Goal: Information Seeking & Learning: Learn about a topic

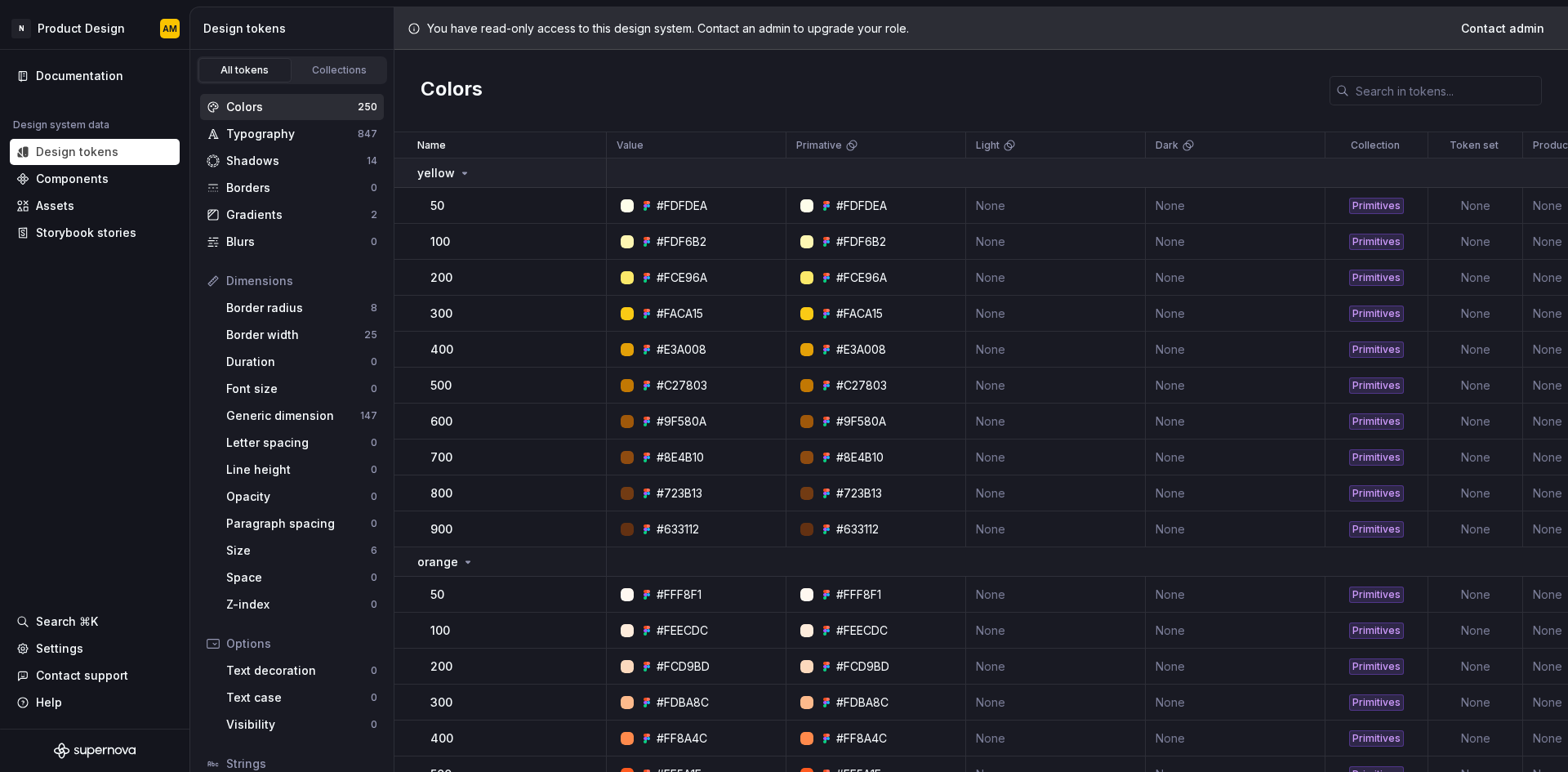
click at [515, 172] on div "yellow" at bounding box center [511, 173] width 188 height 16
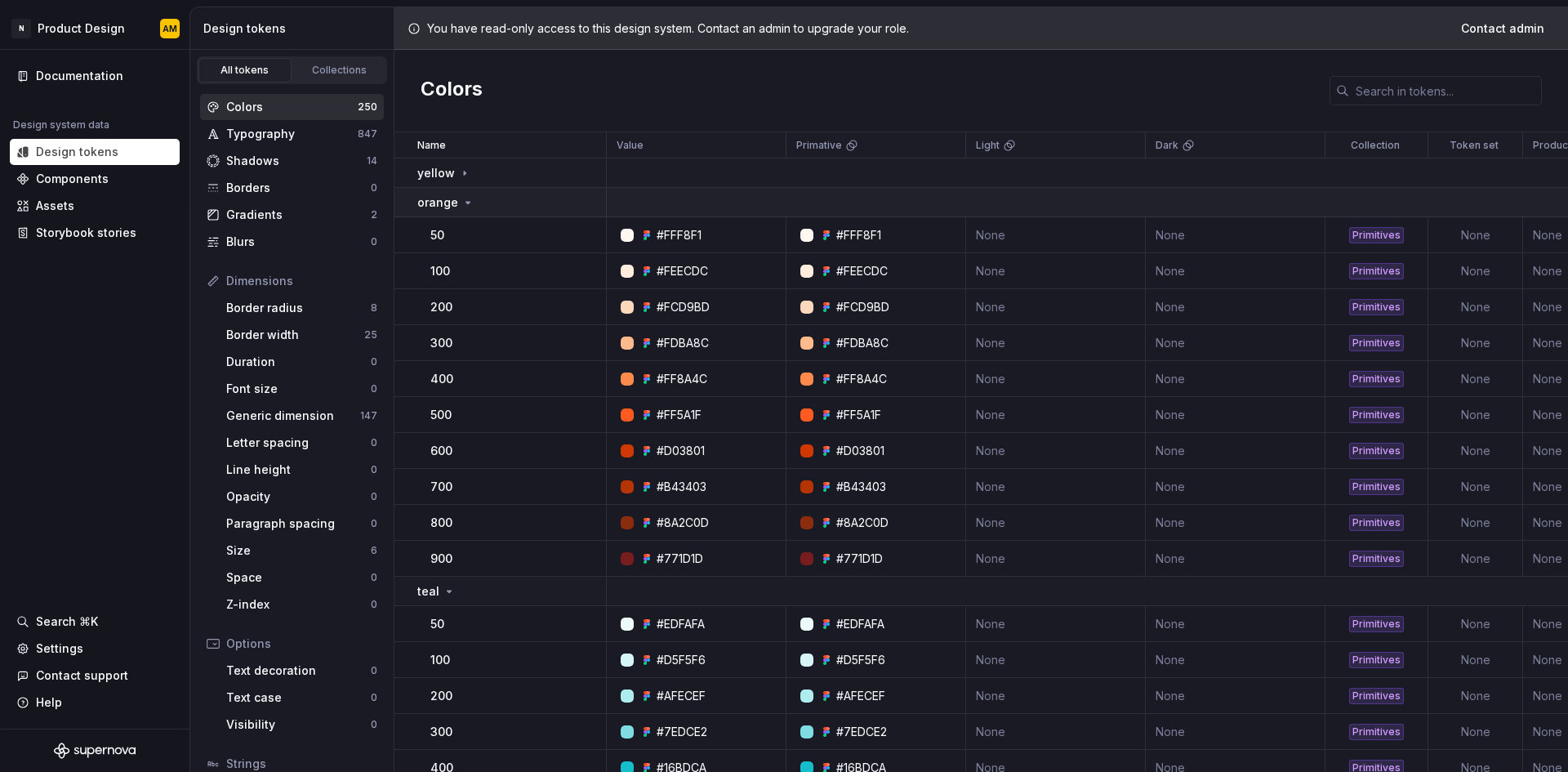
click at [490, 195] on div "orange" at bounding box center [511, 202] width 188 height 16
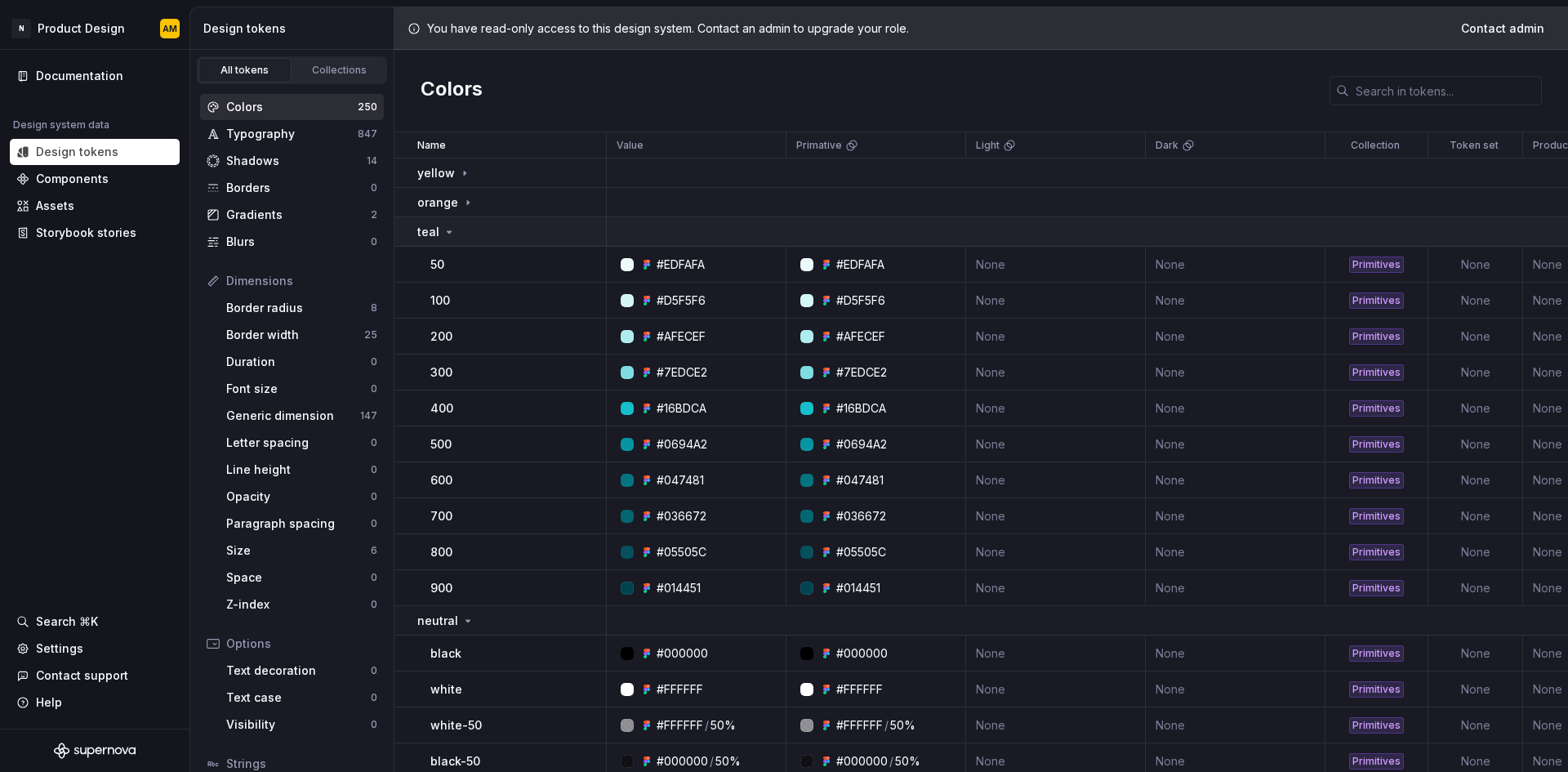
click at [491, 234] on div "teal" at bounding box center [511, 232] width 188 height 16
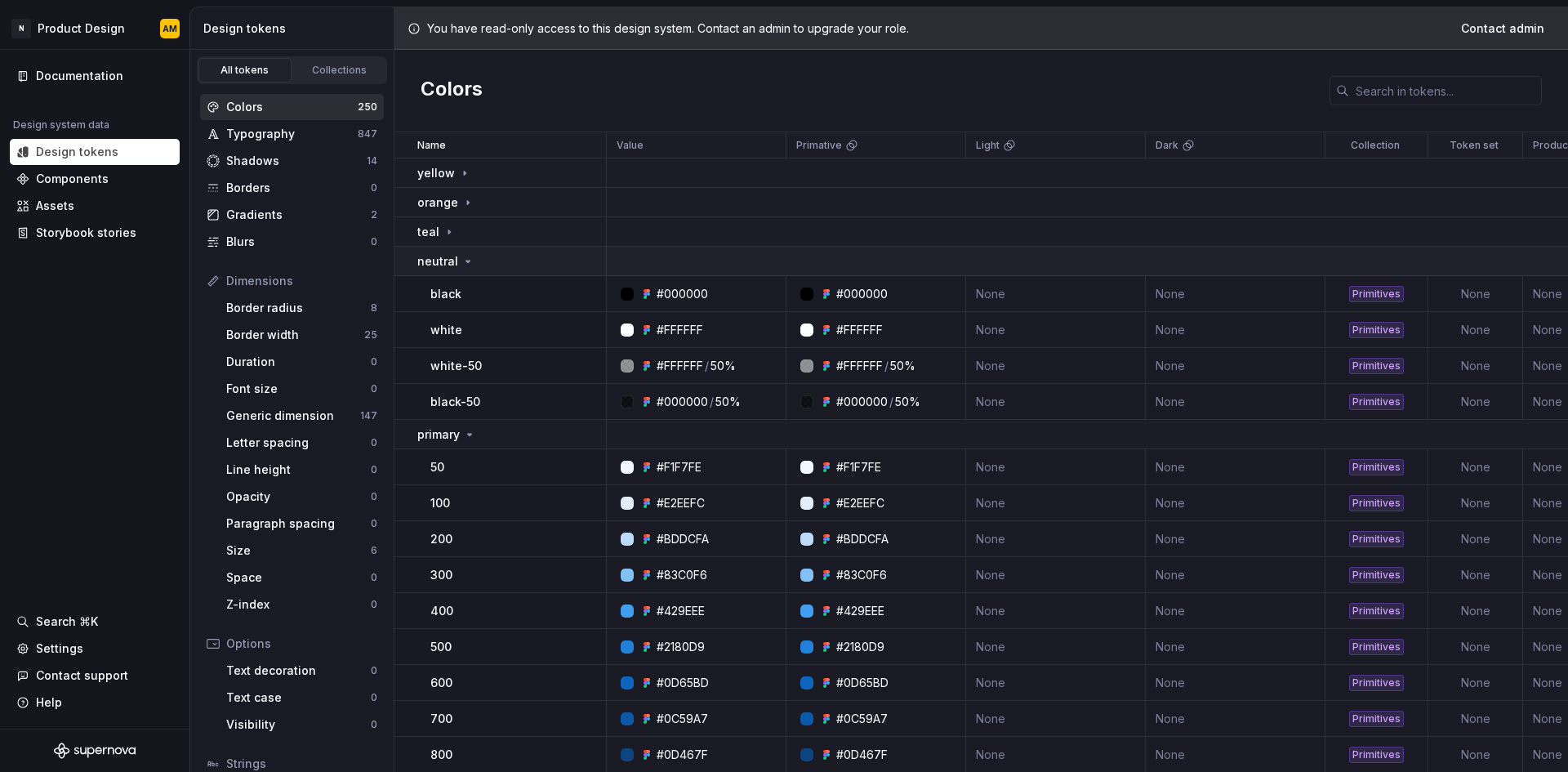
click at [491, 255] on div "neutral" at bounding box center [511, 261] width 188 height 16
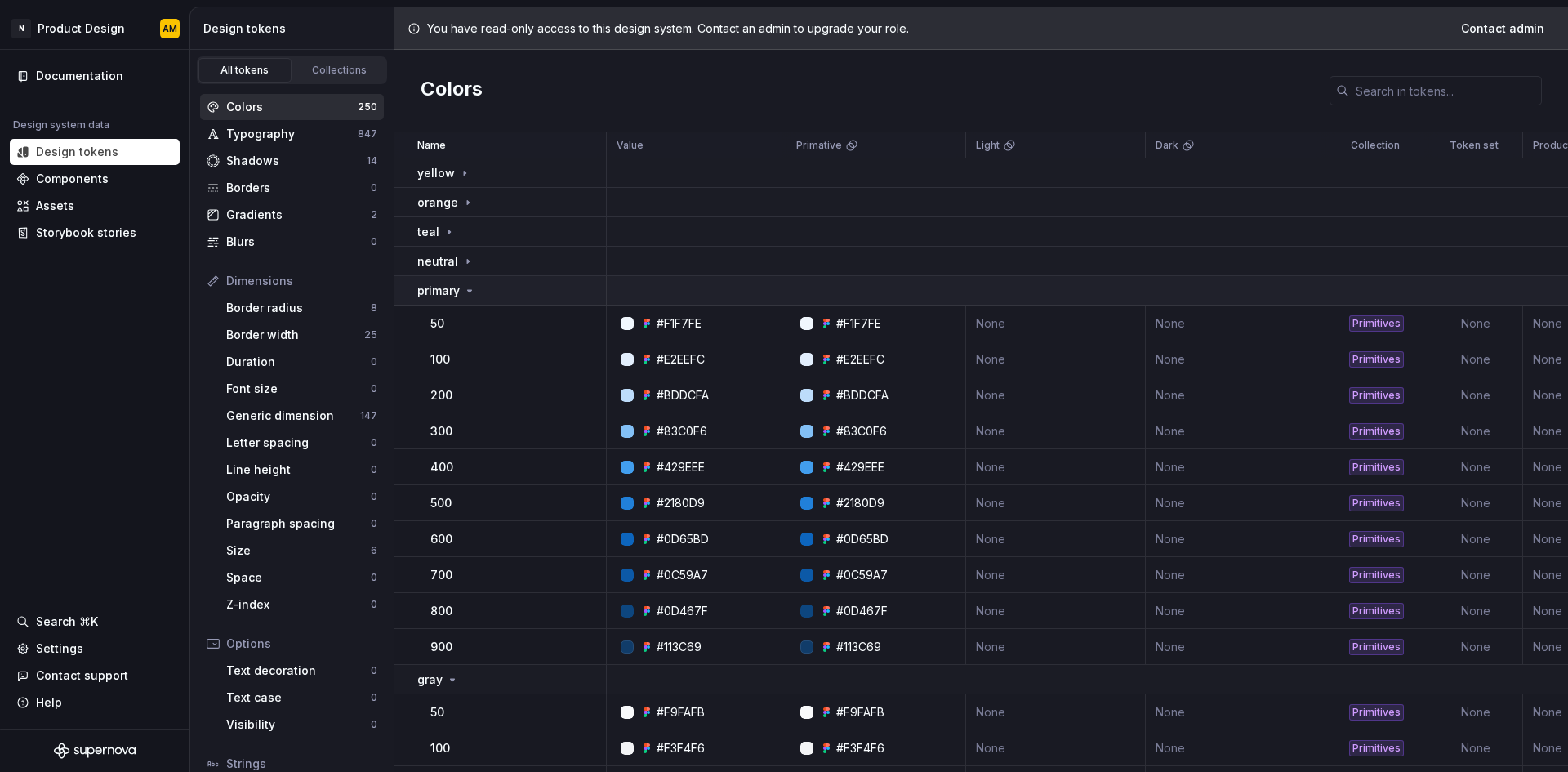
click at [479, 293] on div "primary" at bounding box center [511, 290] width 188 height 16
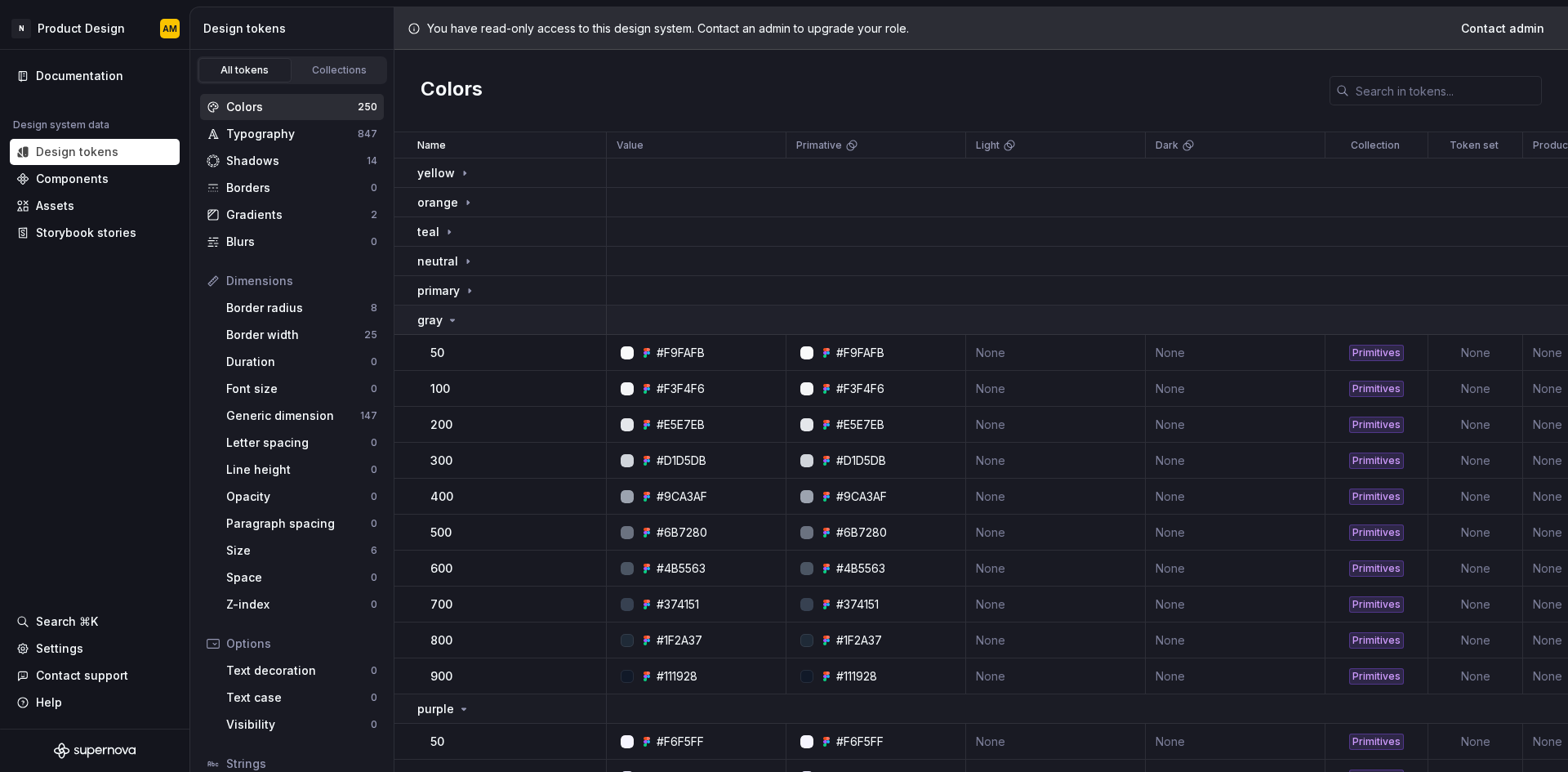
click at [479, 314] on div "gray" at bounding box center [511, 320] width 188 height 16
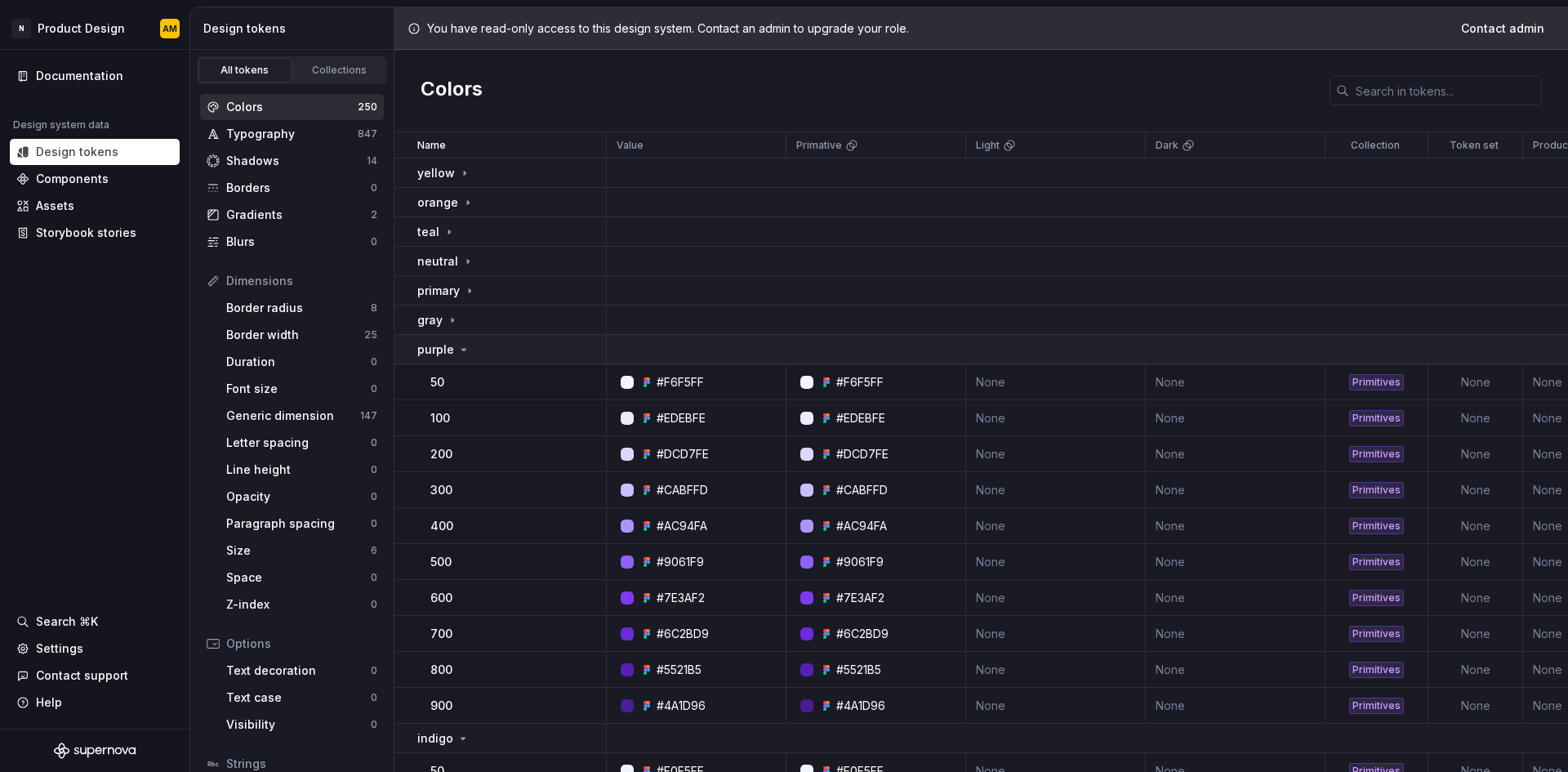
click at [476, 343] on div "purple" at bounding box center [511, 349] width 188 height 16
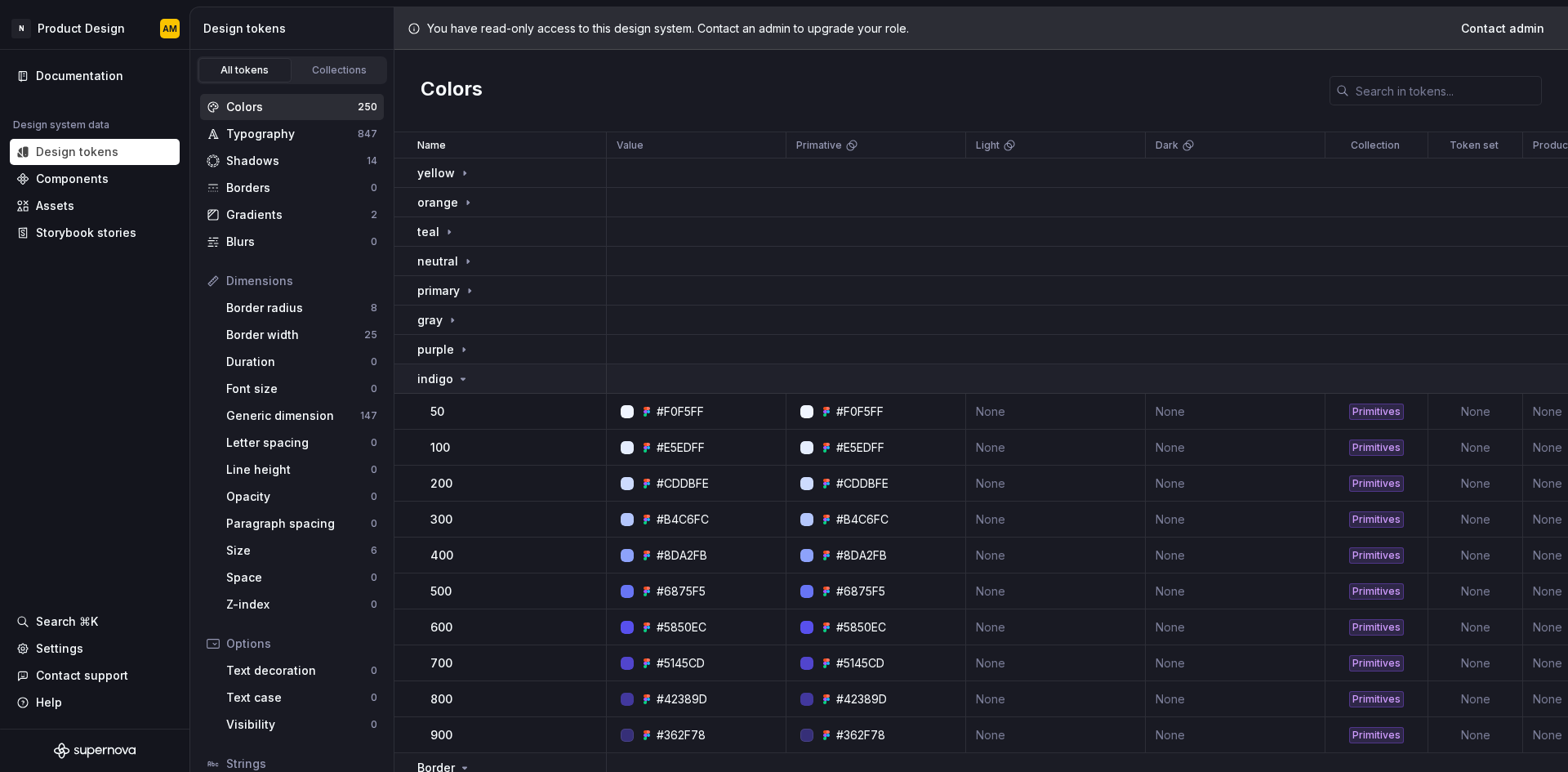
click at [473, 376] on div "indigo" at bounding box center [511, 379] width 188 height 16
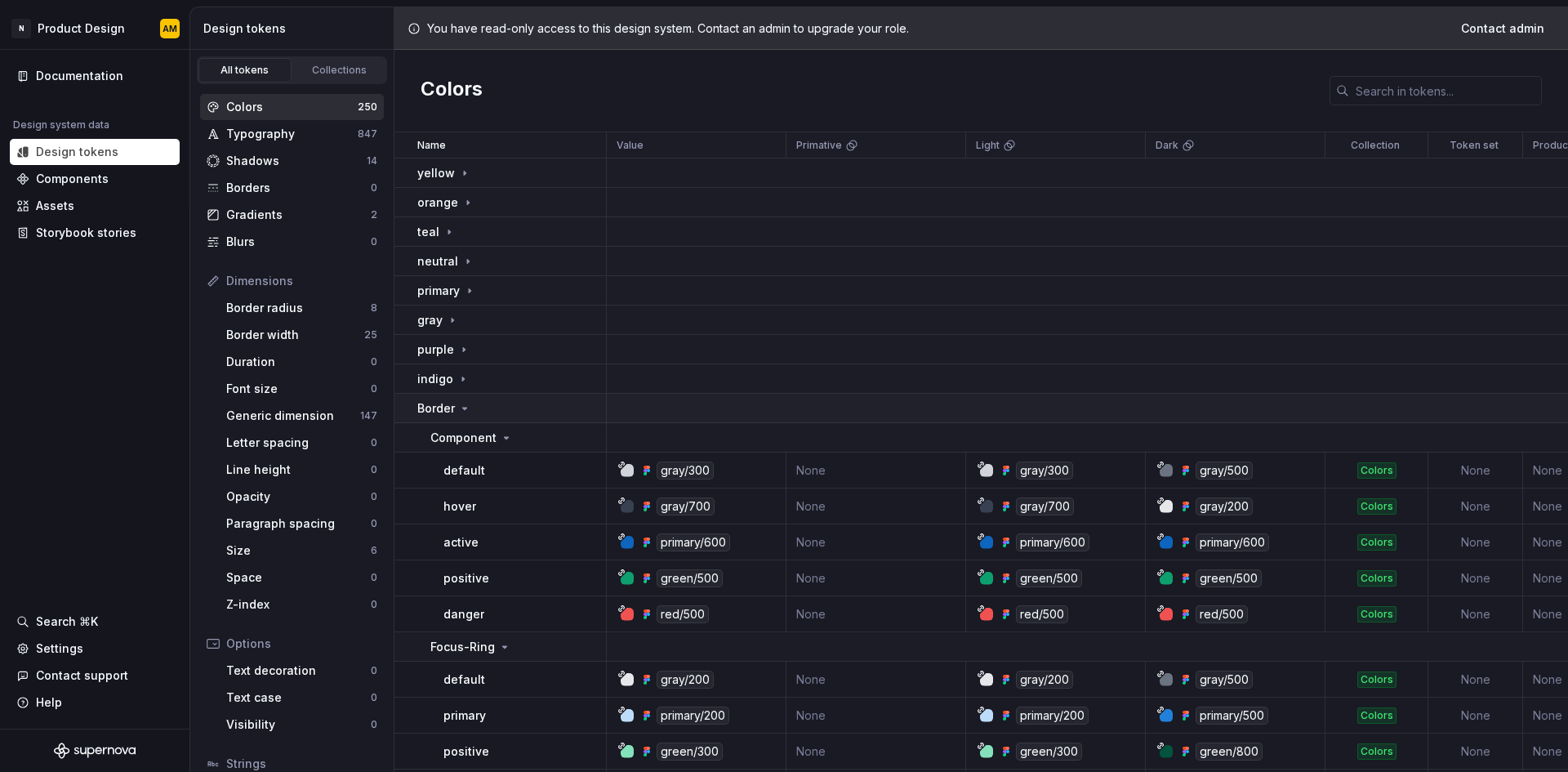
click at [472, 397] on td "Border" at bounding box center [500, 408] width 213 height 30
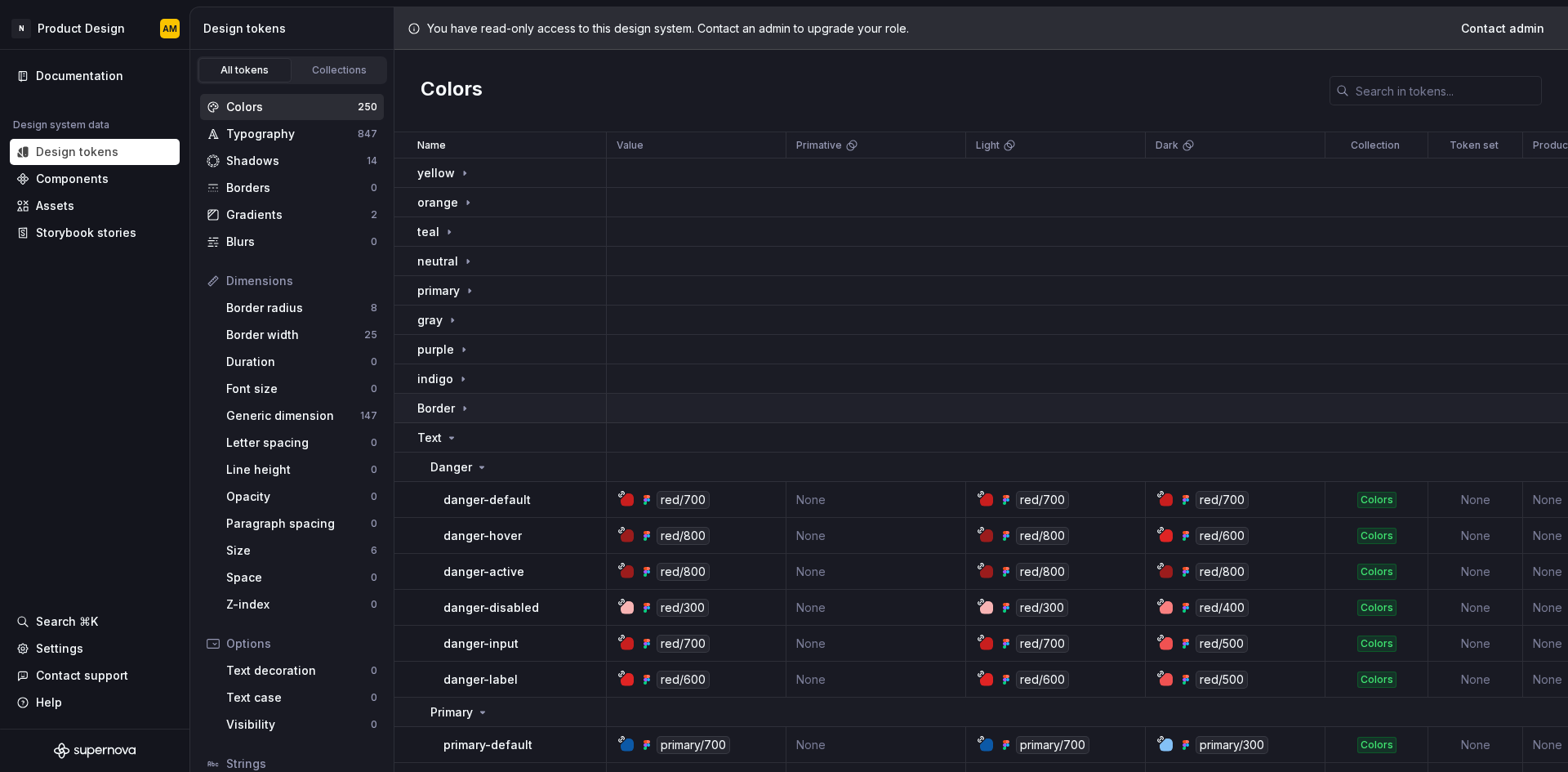
click at [472, 397] on td "Border" at bounding box center [500, 408] width 213 height 30
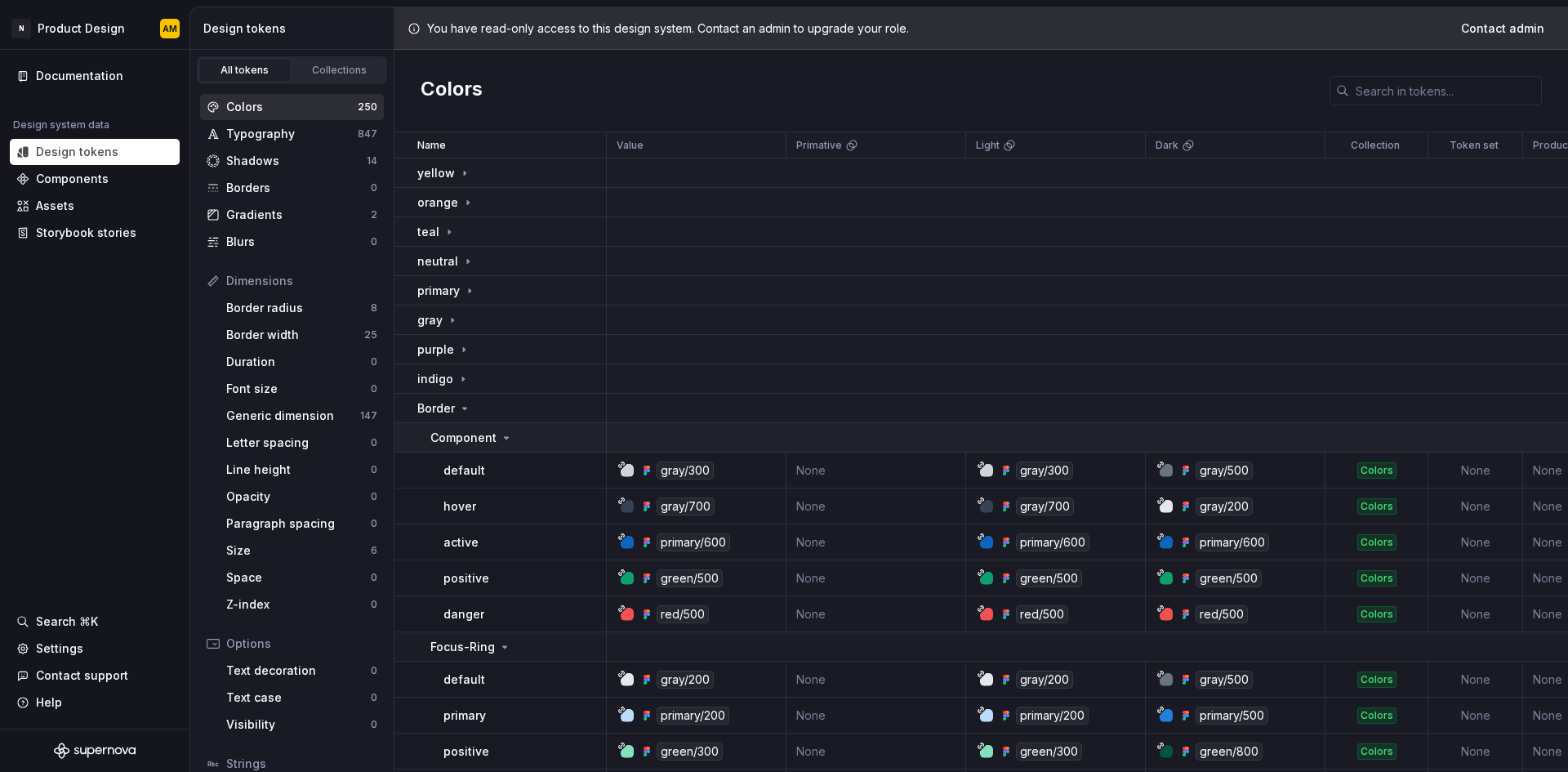
click at [467, 435] on p "Component" at bounding box center [463, 437] width 66 height 16
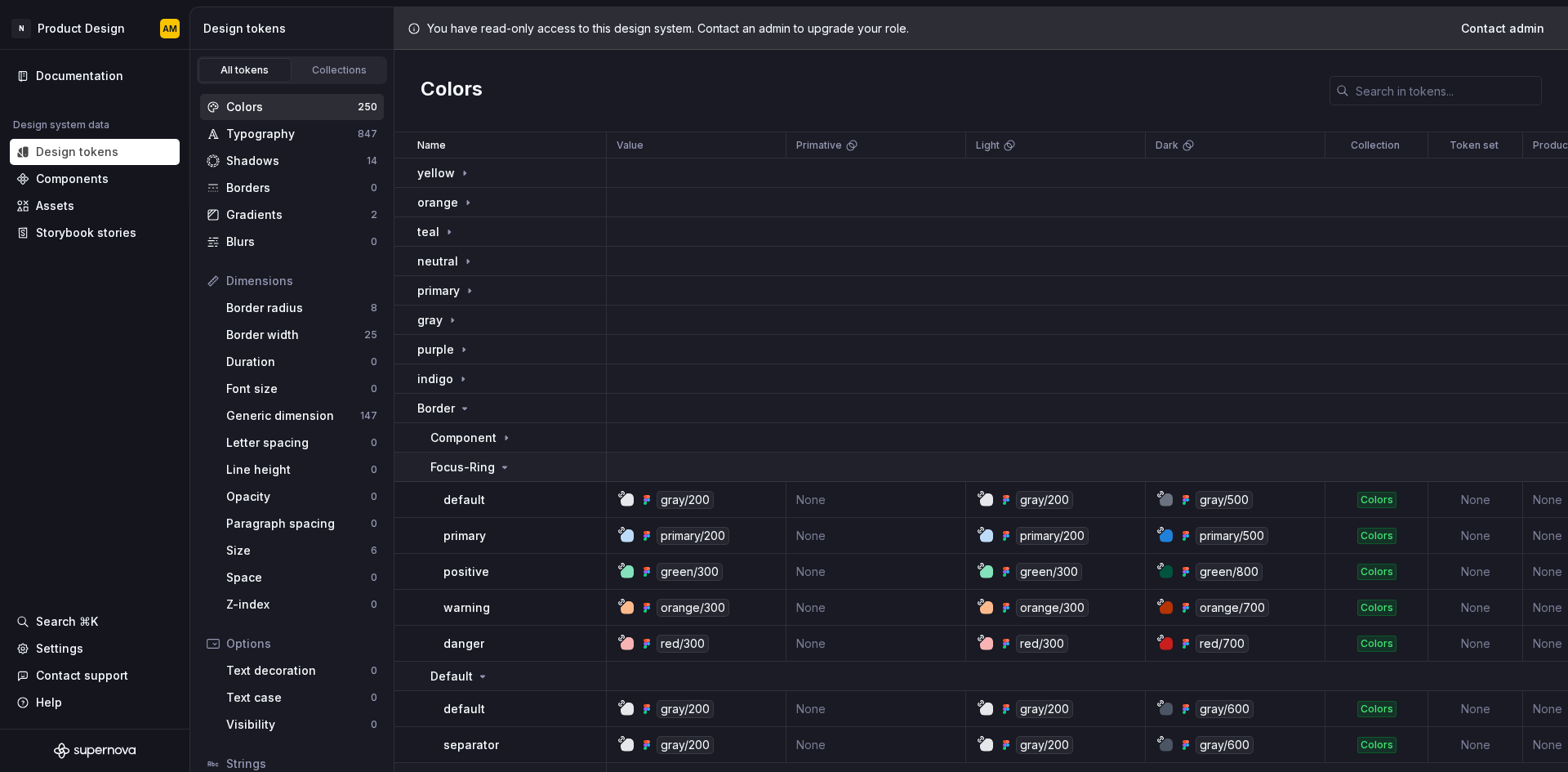
click at [466, 466] on p "Focus-Ring" at bounding box center [463, 467] width 65 height 16
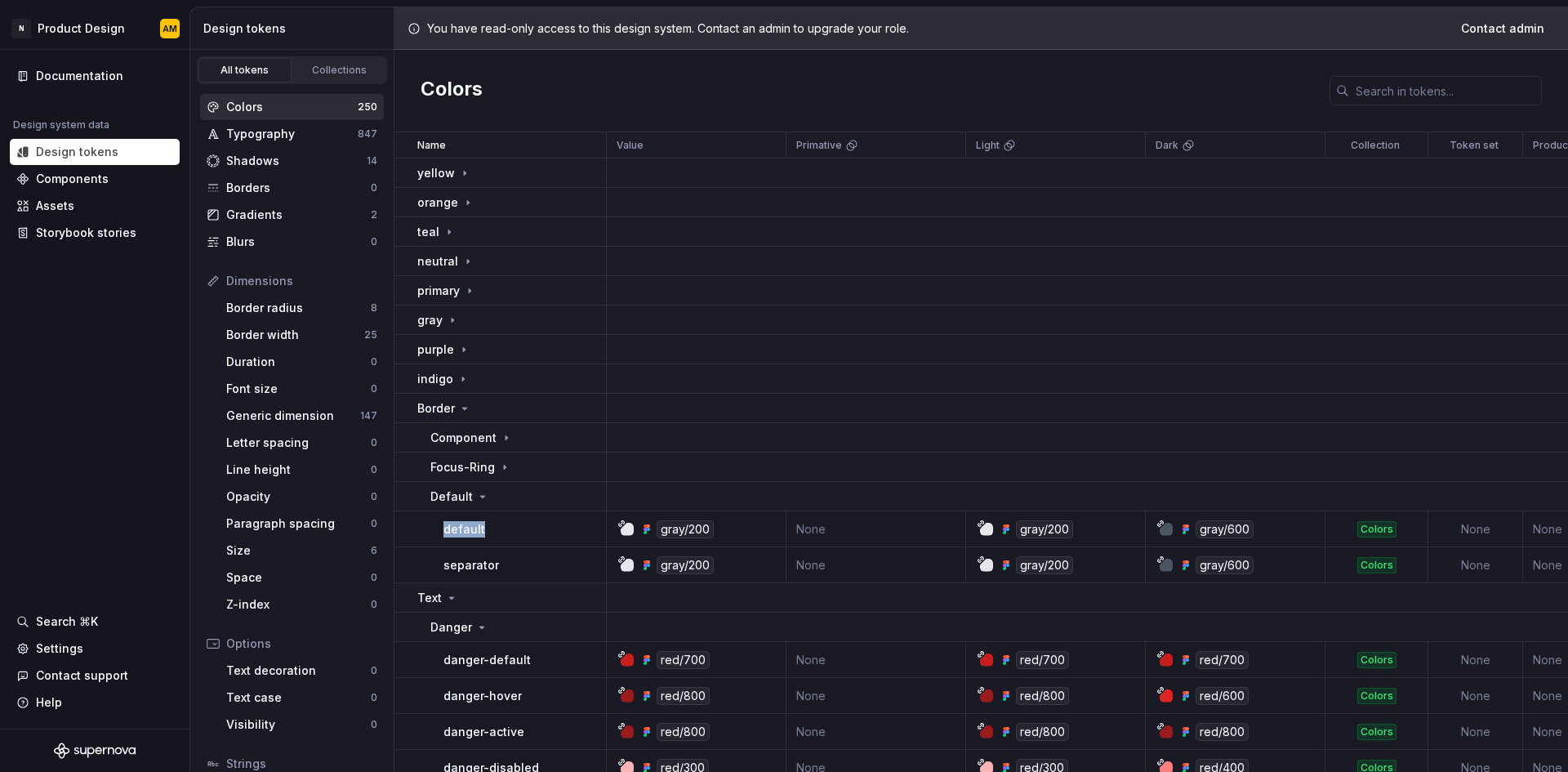
drag, startPoint x: 491, startPoint y: 529, endPoint x: 439, endPoint y: 532, distance: 52.1
click at [439, 532] on td "default" at bounding box center [500, 530] width 213 height 36
